Goal: Information Seeking & Learning: Find specific fact

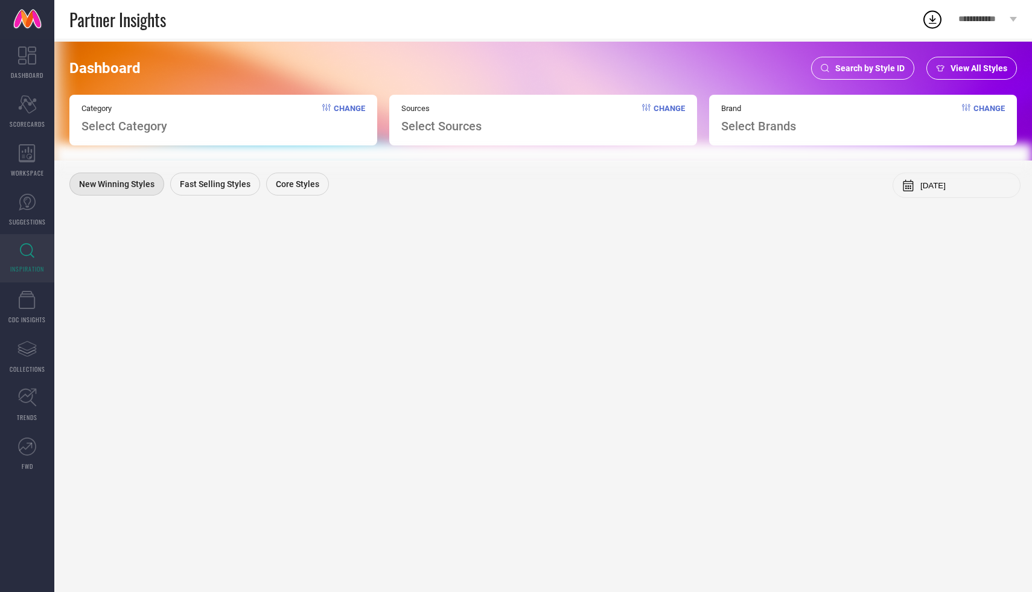
click at [867, 68] on span "Search by Style ID" at bounding box center [869, 68] width 69 height 10
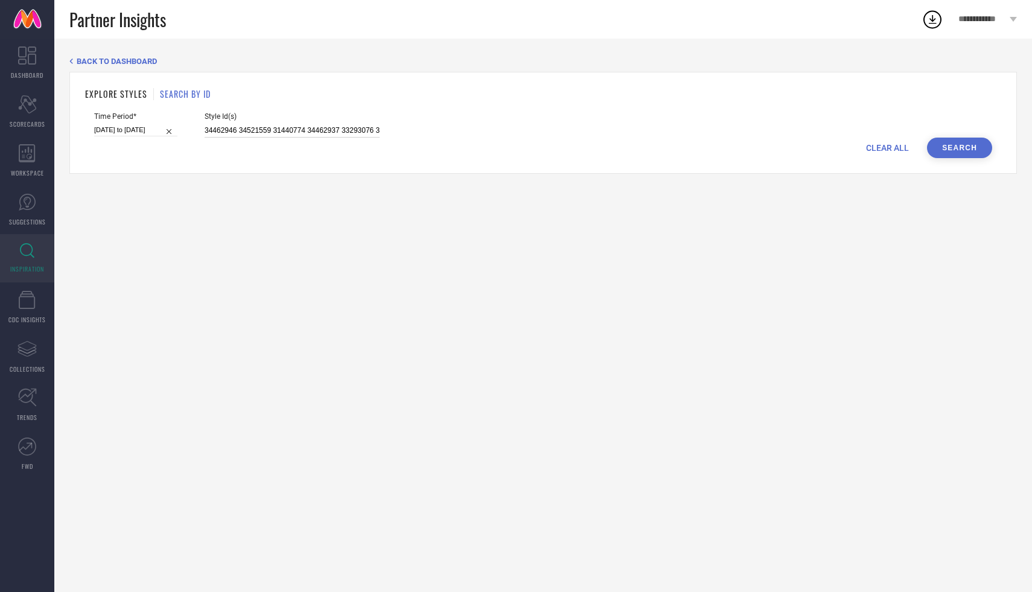
click at [298, 126] on input "34462946 34521559 31440774 34462937 33293076 33260573 32914457" at bounding box center [292, 131] width 175 height 14
drag, startPoint x: 368, startPoint y: 129, endPoint x: 227, endPoint y: 141, distance: 141.2
click at [227, 143] on form "Time Period* [DATE] to [DATE] Style Id(s) 34462946 34521559 31440774 34462937 3…" at bounding box center [543, 135] width 916 height 46
drag, startPoint x: 189, startPoint y: 130, endPoint x: 369, endPoint y: 129, distance: 180.5
click at [369, 129] on div "Time Period* [DATE] to [DATE] Style Id(s) 34462946 34521559 31440774 34462937 3…" at bounding box center [543, 124] width 898 height 25
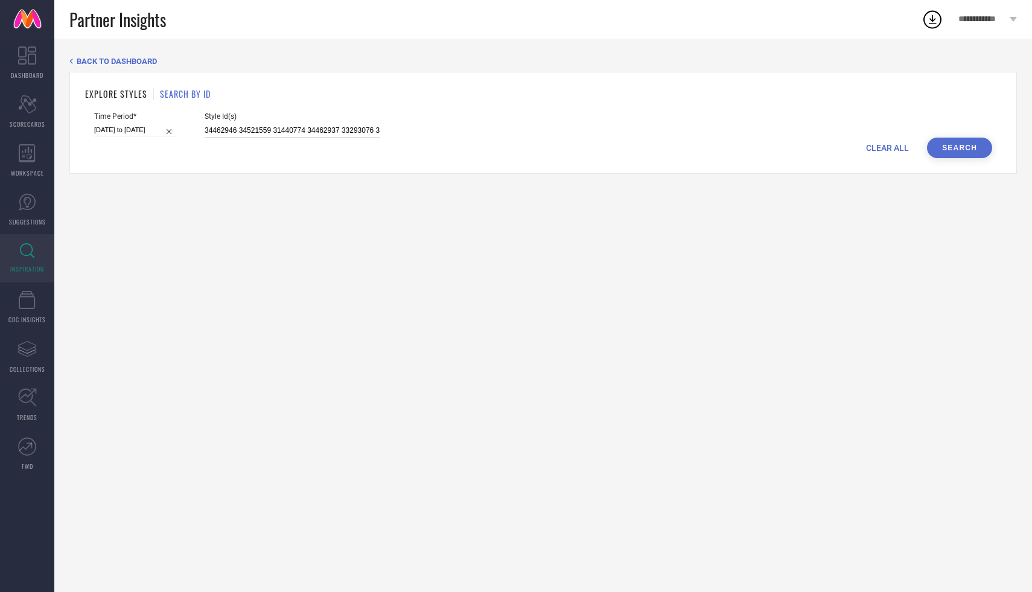
click at [313, 129] on input "34462946 34521559 31440774 34462937 33293076 33260573 32914457" at bounding box center [292, 131] width 175 height 14
click at [881, 150] on span "CLEAR ALL" at bounding box center [887, 148] width 43 height 10
click at [311, 124] on input at bounding box center [292, 131] width 175 height 14
paste input "26687730, 26687774"
type input "26687730, 26687774"
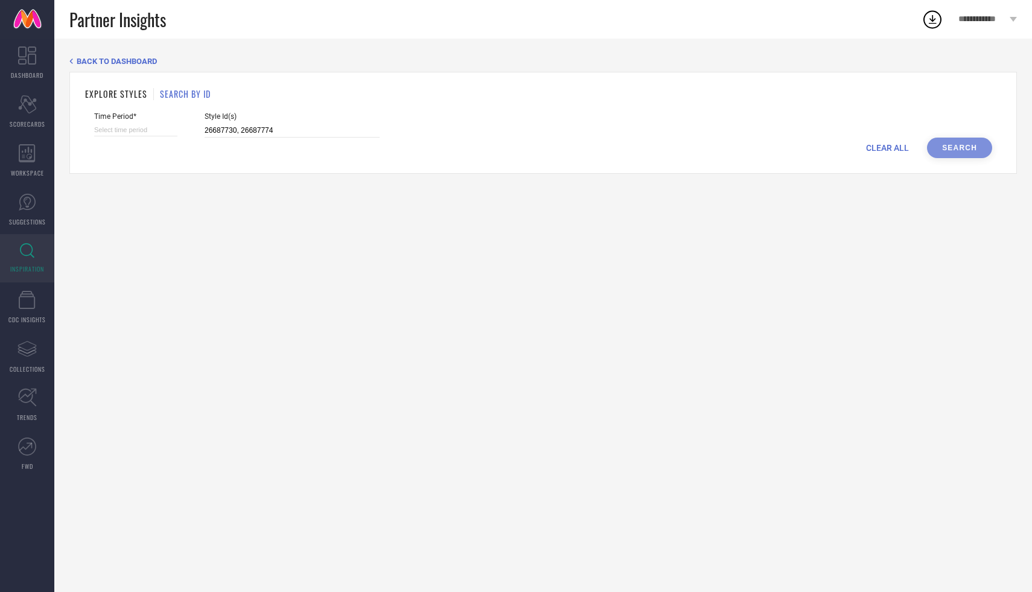
click at [959, 145] on div "CLEAR ALL Search" at bounding box center [543, 148] width 898 height 21
click at [984, 145] on div "CLEAR ALL Search" at bounding box center [543, 148] width 898 height 21
click at [94, 129] on input at bounding box center [135, 130] width 83 height 13
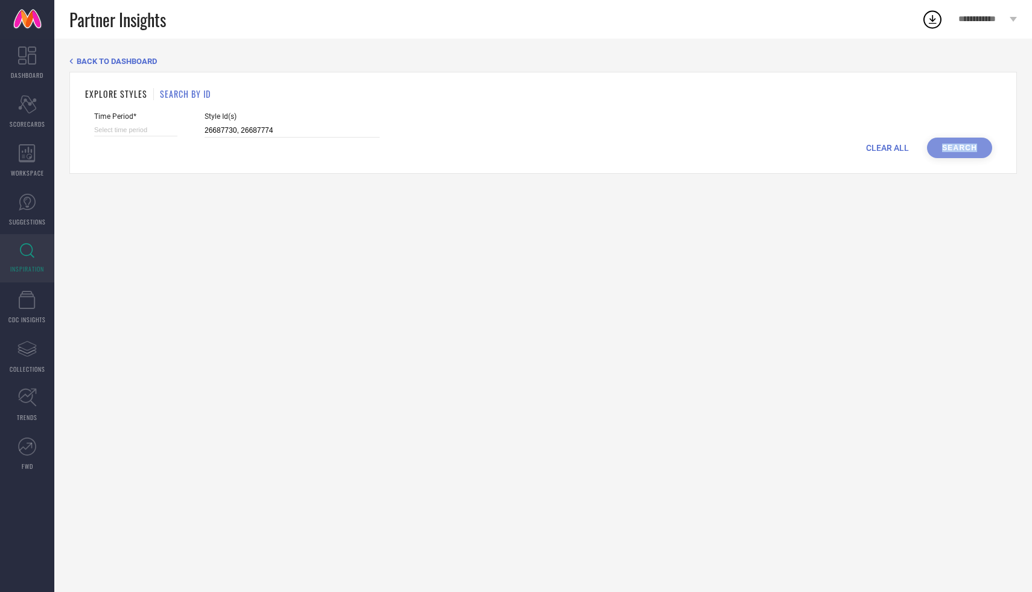
select select "8"
select select "2025"
select select "9"
select select "2025"
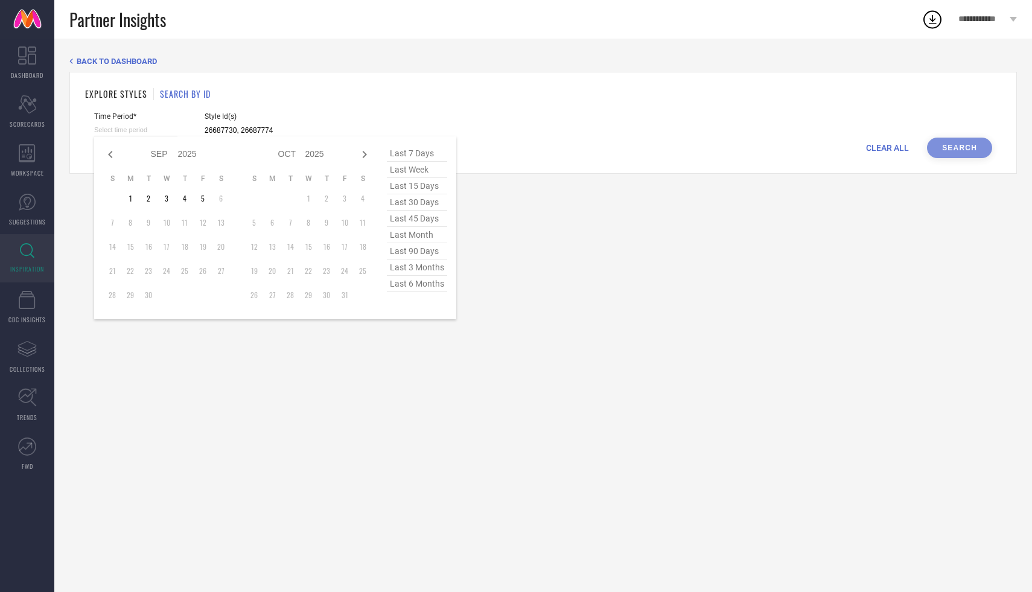
click at [414, 292] on span "last 6 months" at bounding box center [417, 284] width 60 height 16
type input "[DATE] to [DATE]"
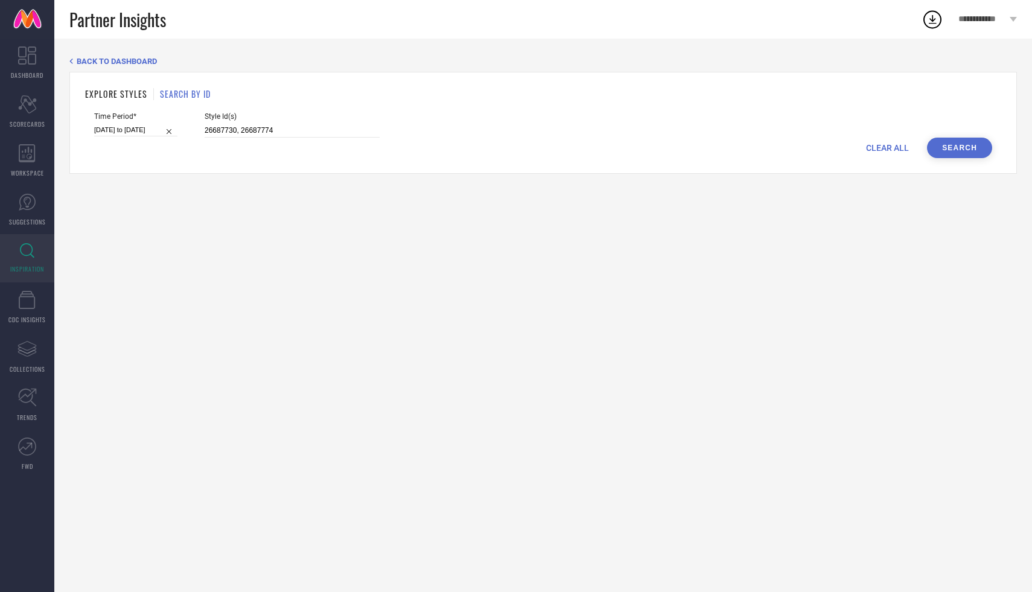
click at [983, 150] on button "Search" at bounding box center [959, 148] width 65 height 21
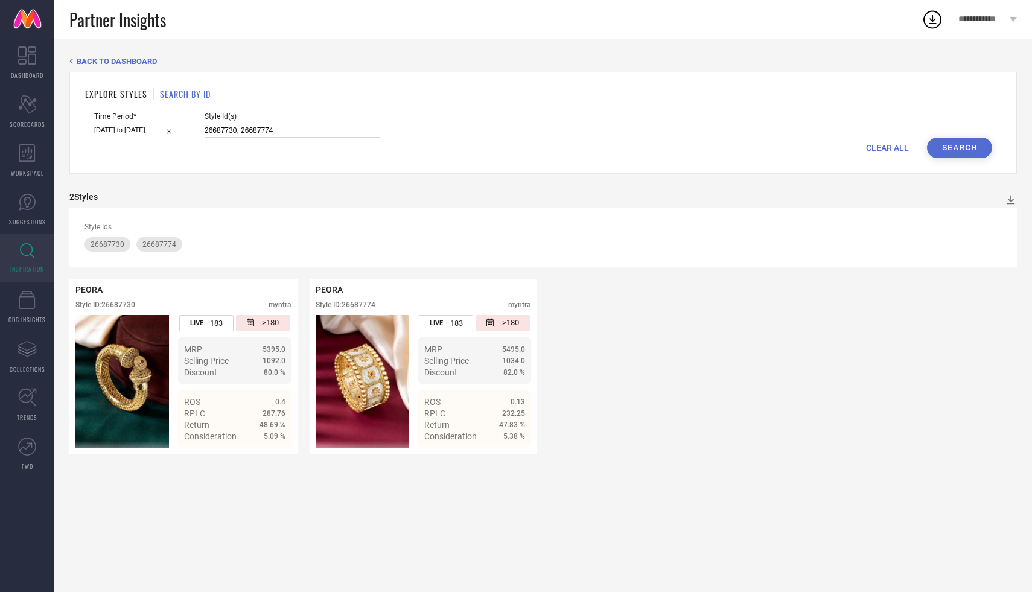
click at [257, 135] on input "26687730, 26687774" at bounding box center [292, 131] width 175 height 14
drag, startPoint x: 257, startPoint y: 135, endPoint x: 172, endPoint y: 121, distance: 86.1
click at [148, 128] on div "Time Period* [DATE] to [DATE] Style Id(s) 26687730, 26687774" at bounding box center [543, 124] width 898 height 25
paste input "32084982, 31400810"
click at [981, 147] on button "Search" at bounding box center [959, 148] width 65 height 21
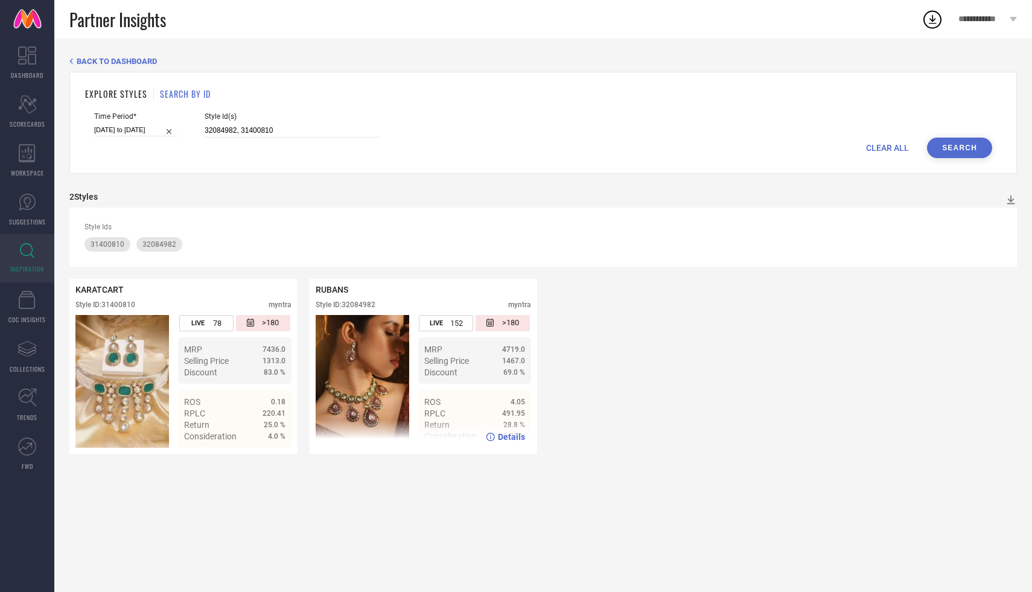
click at [359, 392] on img at bounding box center [363, 381] width 94 height 133
click at [361, 391] on img at bounding box center [363, 381] width 94 height 133
click at [474, 382] on ul "MRP 4719.0 Selling Price 1467.0 Discount 69.0 %" at bounding box center [474, 360] width 113 height 46
drag, startPoint x: 280, startPoint y: 129, endPoint x: 173, endPoint y: 126, distance: 106.9
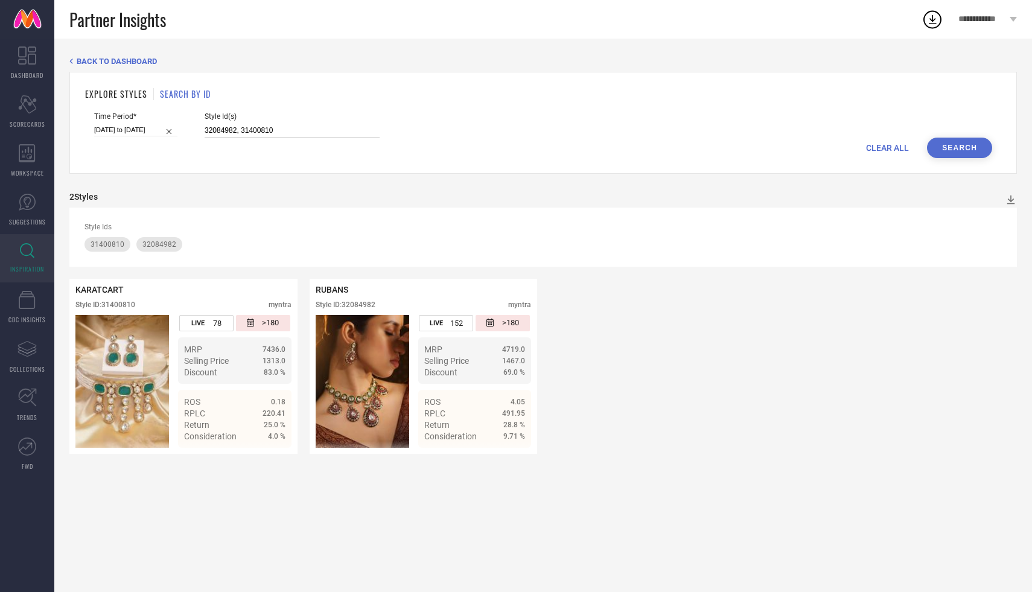
click at [173, 126] on div "Time Period* [DATE] to [DATE] Style Id(s) 32084982, 31400810" at bounding box center [543, 124] width 898 height 25
paste input "0879874, 32096687"
click at [963, 145] on button "Search" at bounding box center [959, 148] width 65 height 21
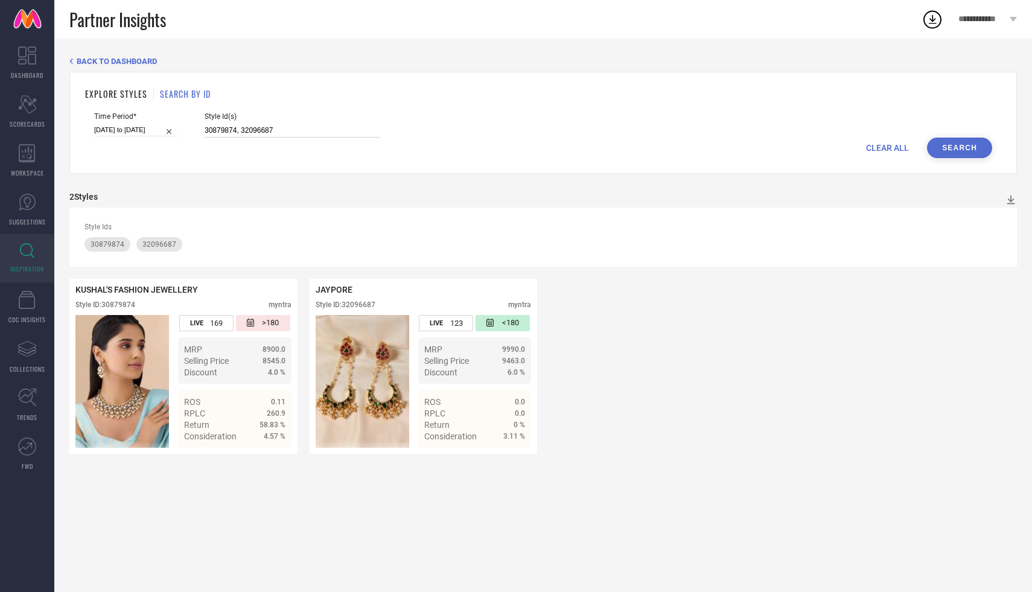
click at [278, 134] on input "30879874, 32096687" at bounding box center [292, 131] width 175 height 14
drag, startPoint x: 278, startPoint y: 134, endPoint x: 190, endPoint y: 136, distance: 88.1
click at [190, 136] on div "Time Period* [DATE] to [DATE] Style Id(s) 30879874, 32096687" at bounding box center [543, 124] width 898 height 25
type input "3"
paste input "29135118, 30096566"
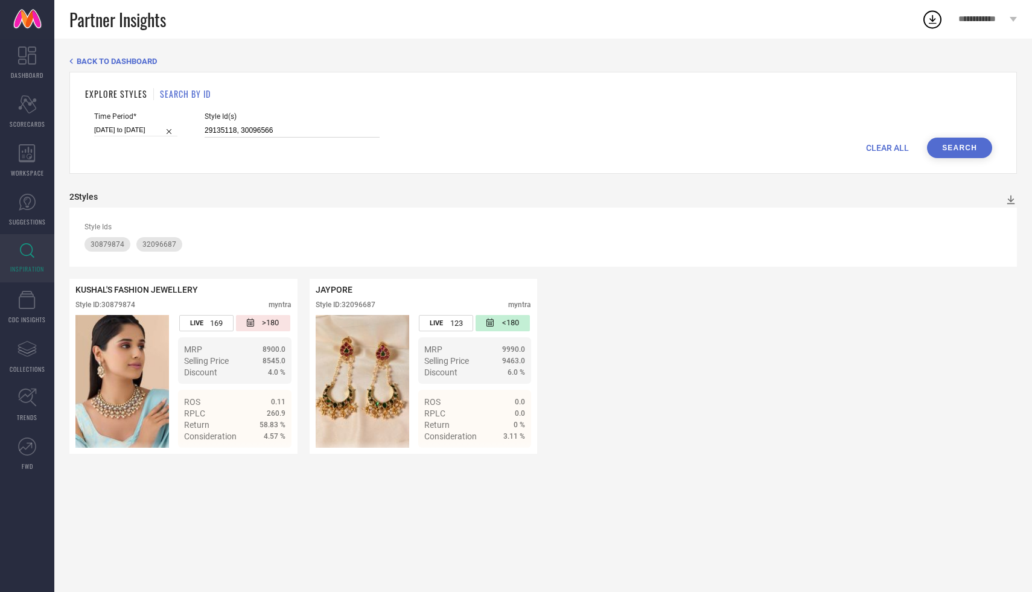
type input "29135118, 30096566"
click at [966, 143] on button "Search" at bounding box center [959, 148] width 65 height 21
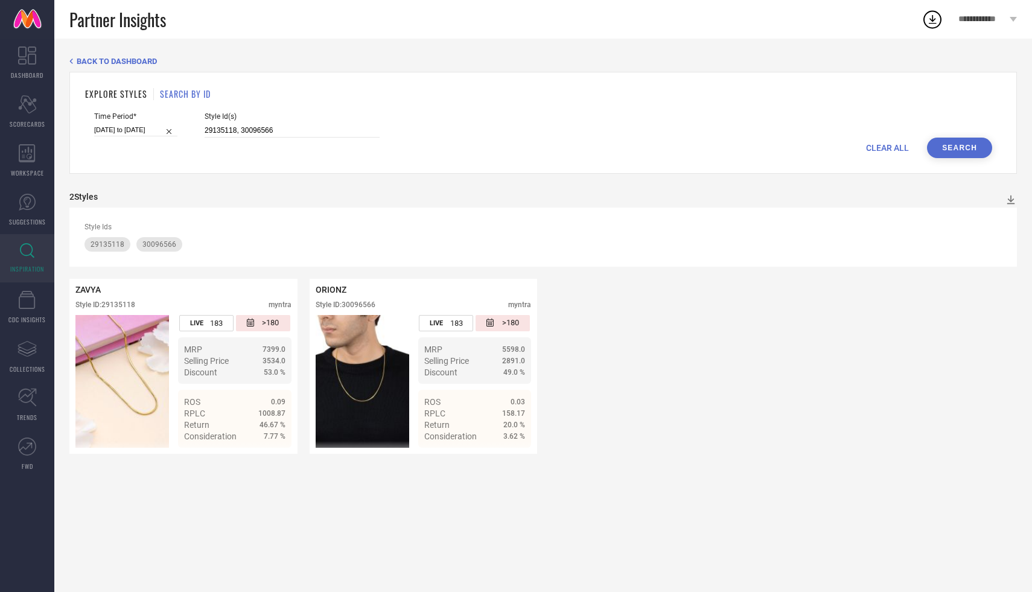
click at [879, 151] on span "CLEAR ALL" at bounding box center [887, 148] width 43 height 10
click at [339, 122] on div "Style Id(s)" at bounding box center [292, 124] width 175 height 25
click at [292, 127] on input at bounding box center [292, 131] width 175 height 14
paste input "24453644, 30209887"
type input "24453644, 30209887"
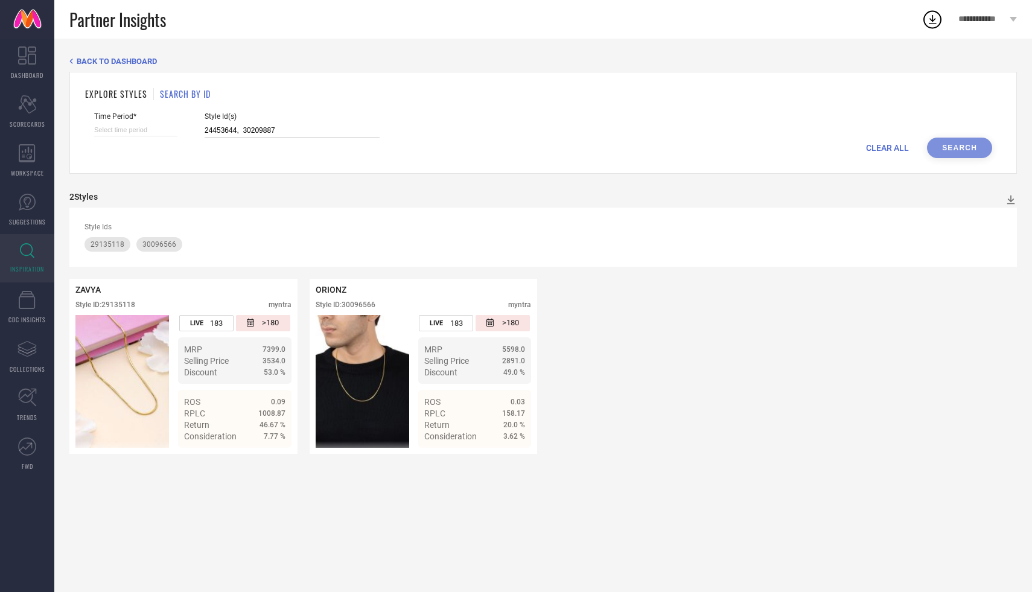
click at [136, 129] on input at bounding box center [135, 130] width 83 height 13
select select "8"
select select "2025"
select select "9"
select select "2025"
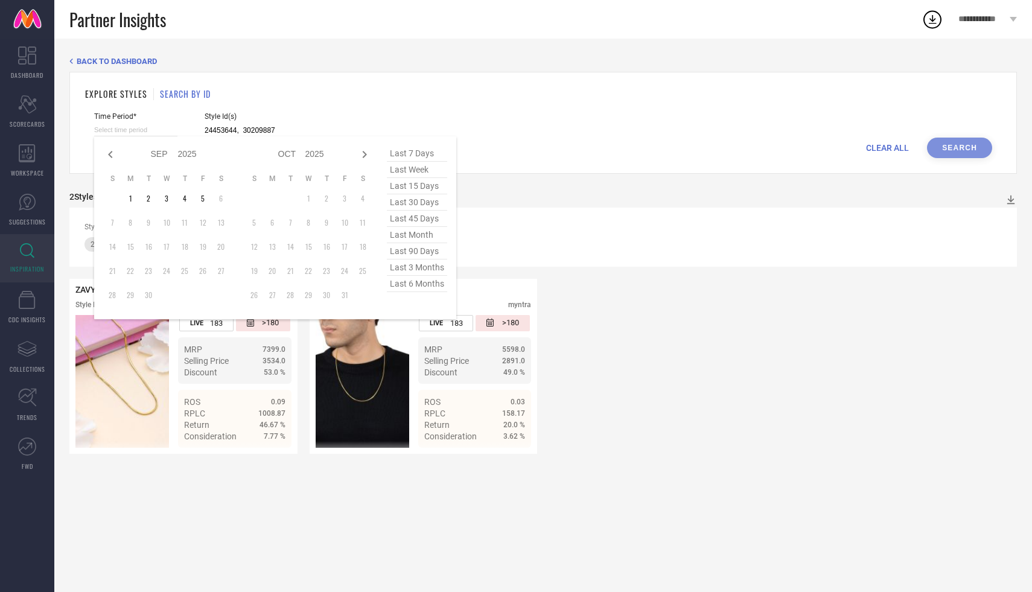
type input "24453644, 30209887"
click at [418, 285] on span "last 6 months" at bounding box center [417, 284] width 60 height 16
type input "[DATE] to [DATE]"
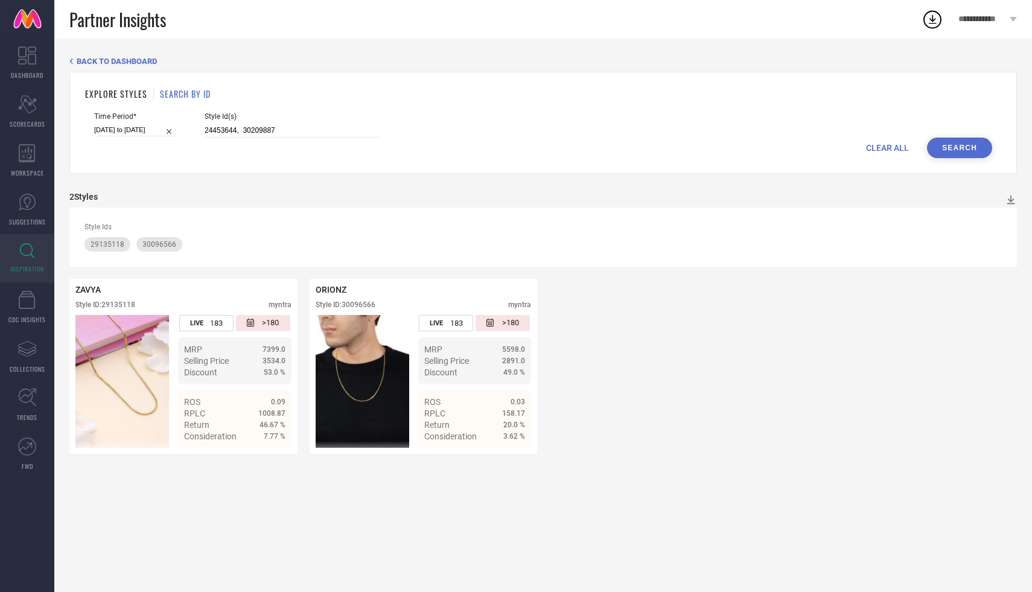
click at [964, 141] on button "Search" at bounding box center [959, 148] width 65 height 21
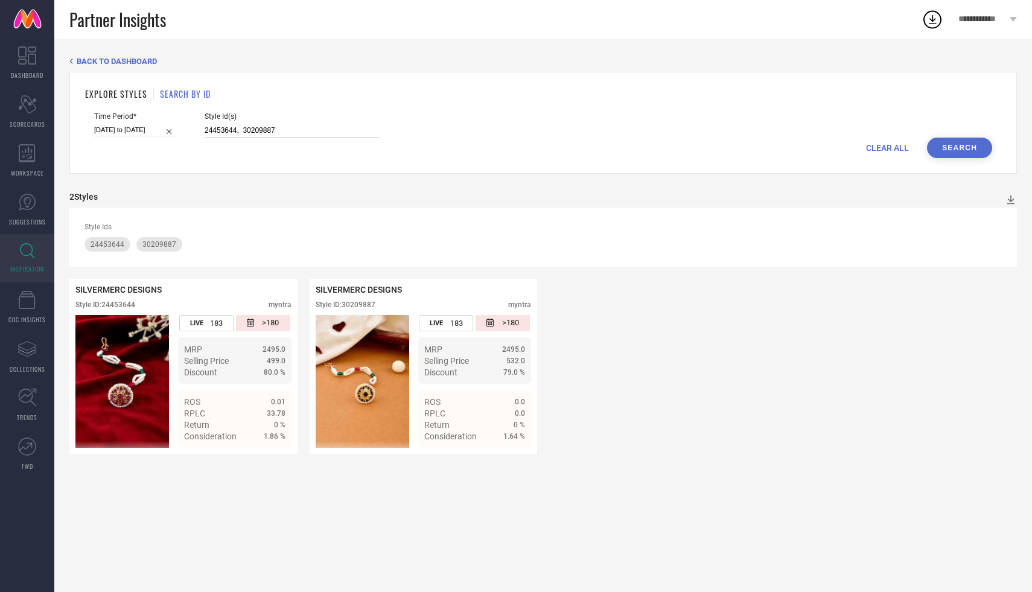
drag, startPoint x: 268, startPoint y: 127, endPoint x: 190, endPoint y: 126, distance: 78.5
click at [190, 127] on div "Time Period* [DATE] to [DATE] Style Id(s) 24453644, 30209887" at bounding box center [543, 124] width 898 height 25
paste input "9837179, 22538194"
type input "29837179, 22538194"
click at [960, 158] on div "EXPLORE STYLES SEARCH BY ID Time Period* [DATE] to [DATE] Style Id(s) 29837179,…" at bounding box center [543, 123] width 948 height 102
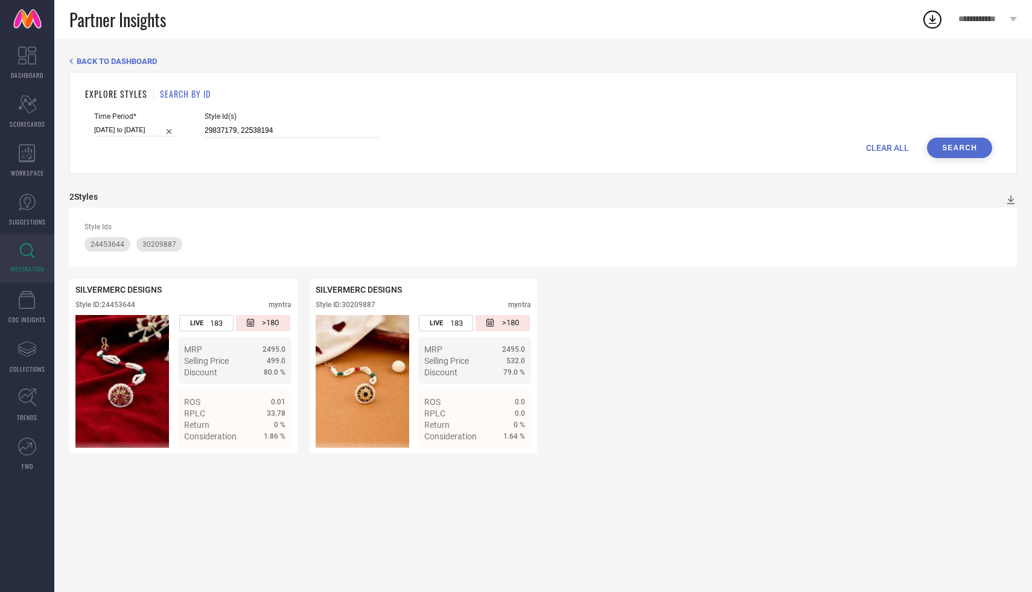
click at [960, 149] on button "Search" at bounding box center [959, 148] width 65 height 21
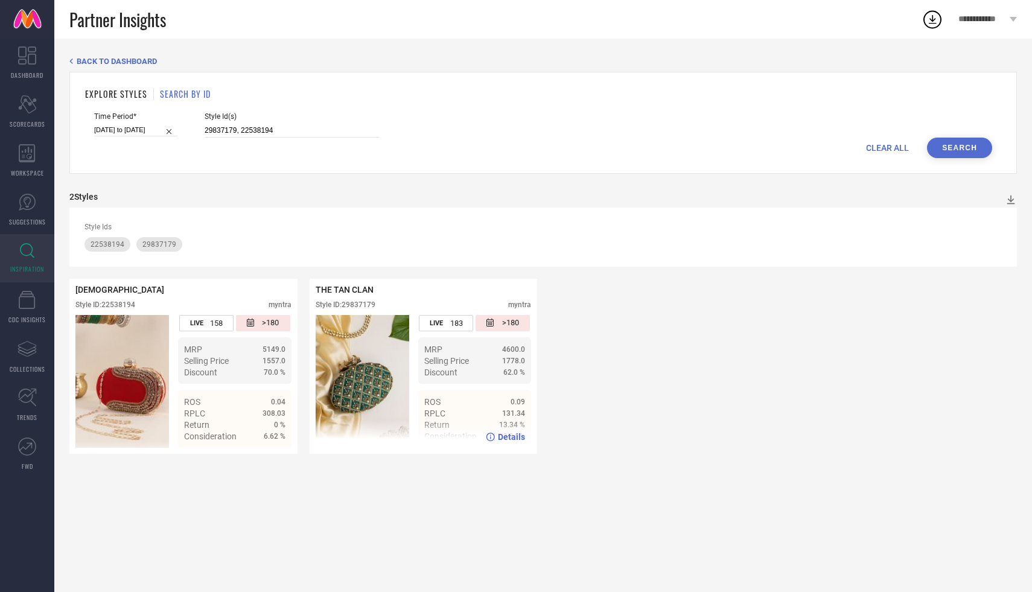
click at [336, 367] on img at bounding box center [363, 381] width 94 height 133
click at [351, 349] on img at bounding box center [363, 381] width 94 height 133
click at [503, 440] on span "Details" at bounding box center [511, 437] width 27 height 10
click at [263, 439] on span "Details" at bounding box center [271, 437] width 27 height 10
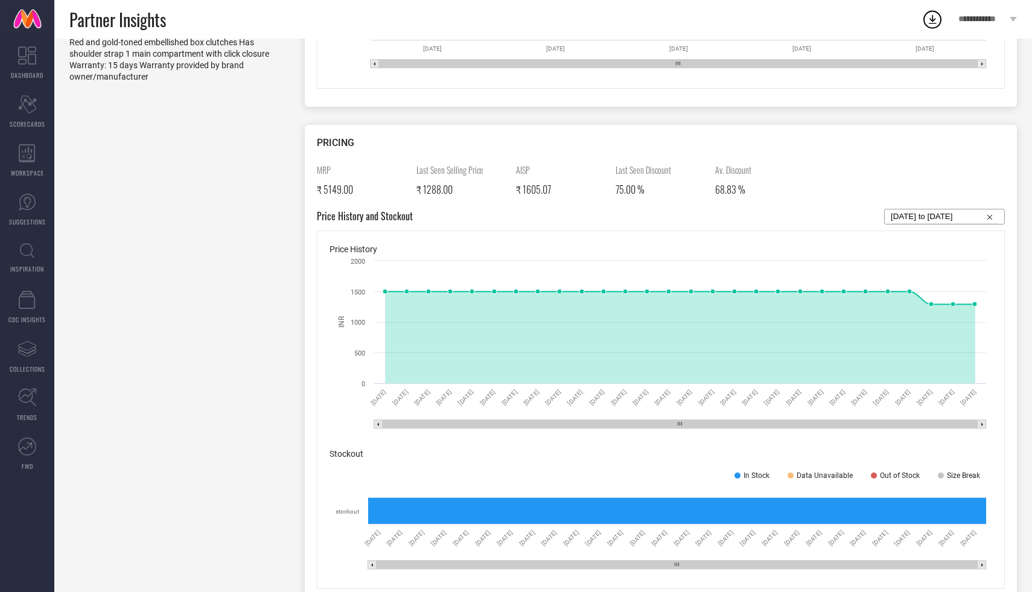
scroll to position [832, 0]
